Goal: Task Accomplishment & Management: Manage account settings

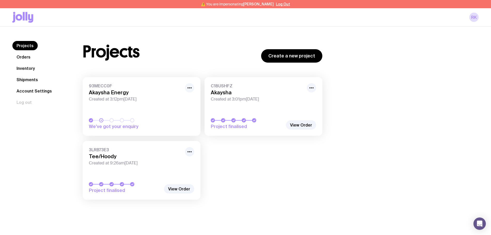
click at [189, 89] on icon "button" at bounding box center [189, 88] width 6 height 6
click at [182, 105] on button "Rename" at bounding box center [177, 107] width 25 height 5
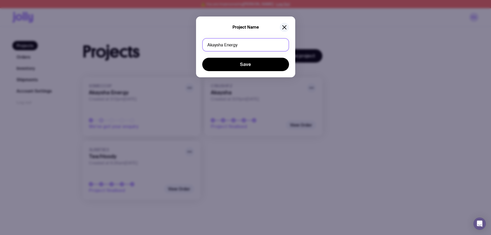
click at [229, 40] on input "Akaysha Energy" at bounding box center [245, 44] width 87 height 13
type input "Waratah Super Battery Tee Samples"
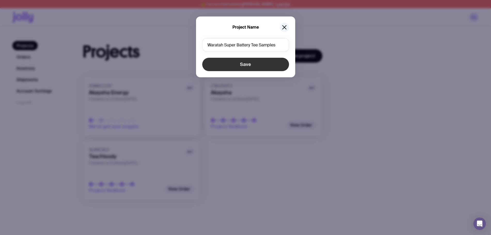
click at [258, 64] on button "Save" at bounding box center [245, 64] width 87 height 13
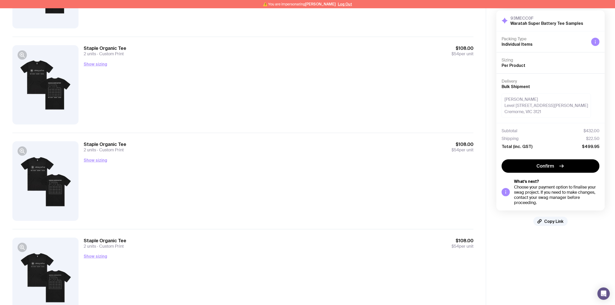
scroll to position [53, 0]
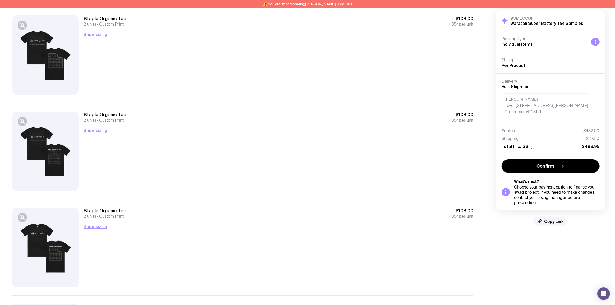
click at [546, 221] on span "Copy Link" at bounding box center [553, 221] width 19 height 5
click at [22, 216] on icon "button" at bounding box center [22, 217] width 6 height 6
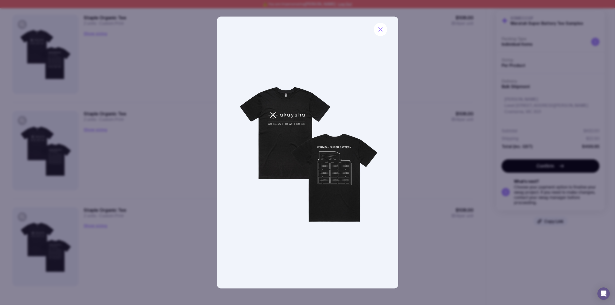
click at [90, 145] on div at bounding box center [307, 152] width 615 height 305
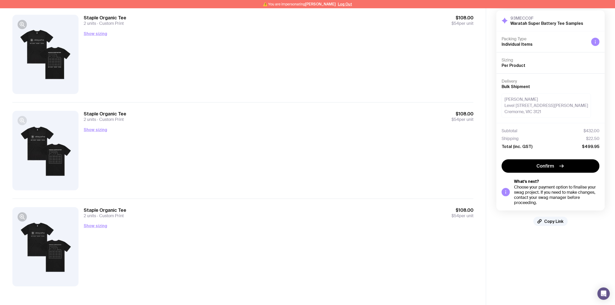
click at [21, 120] on g "button" at bounding box center [22, 120] width 5 height 5
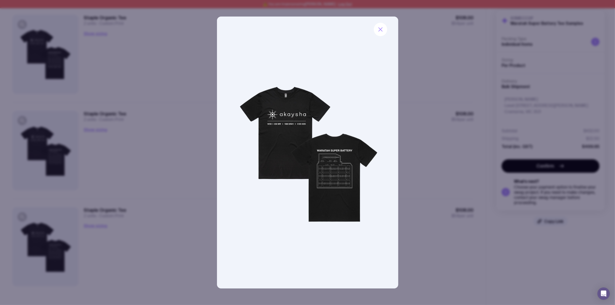
click at [88, 186] on div at bounding box center [307, 152] width 615 height 305
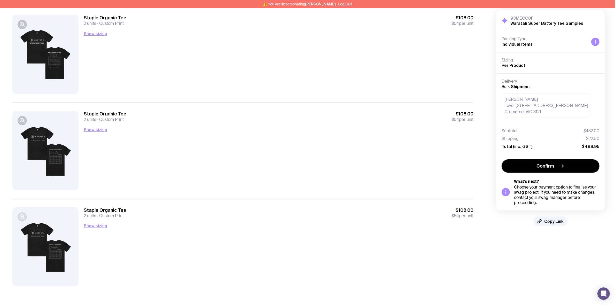
click at [23, 217] on icon "button" at bounding box center [22, 217] width 4 height 4
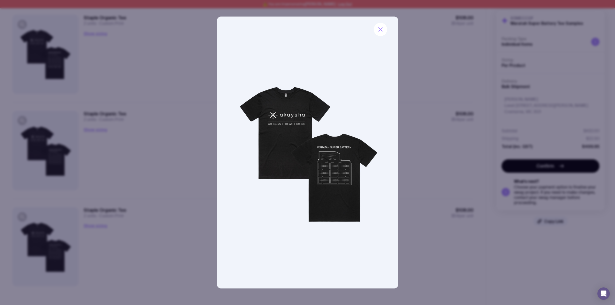
click at [99, 215] on div at bounding box center [307, 152] width 615 height 305
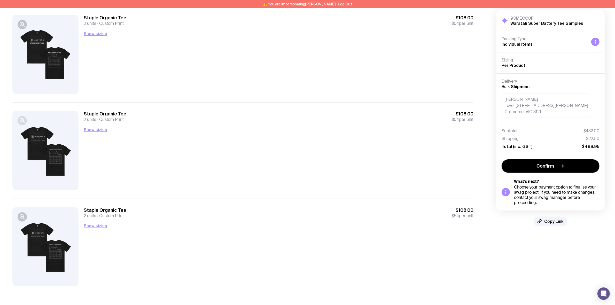
click at [21, 120] on icon "button" at bounding box center [21, 120] width 1 height 0
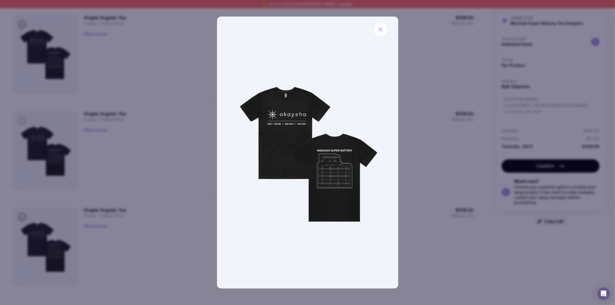
click at [21, 120] on div at bounding box center [307, 152] width 615 height 305
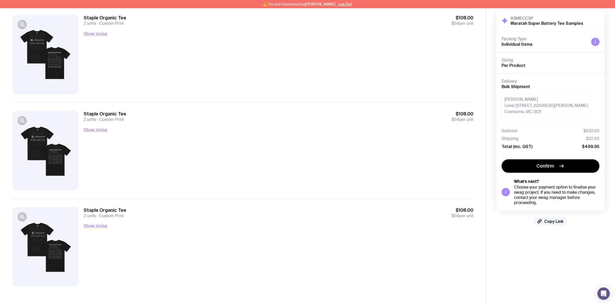
click at [557, 223] on span "Copy Link" at bounding box center [553, 221] width 19 height 5
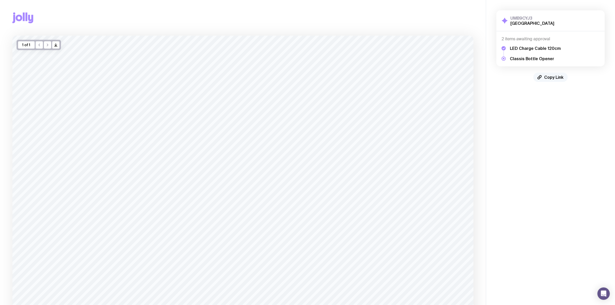
click at [549, 74] on button "Copy Link" at bounding box center [550, 77] width 34 height 9
click at [550, 78] on span "Copied!" at bounding box center [553, 77] width 15 height 5
